Goal: Obtain resource: Download file/media

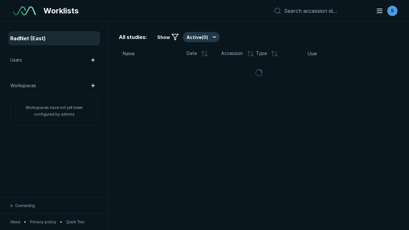
scroll to position [1745, 2661]
